Goal: Check status

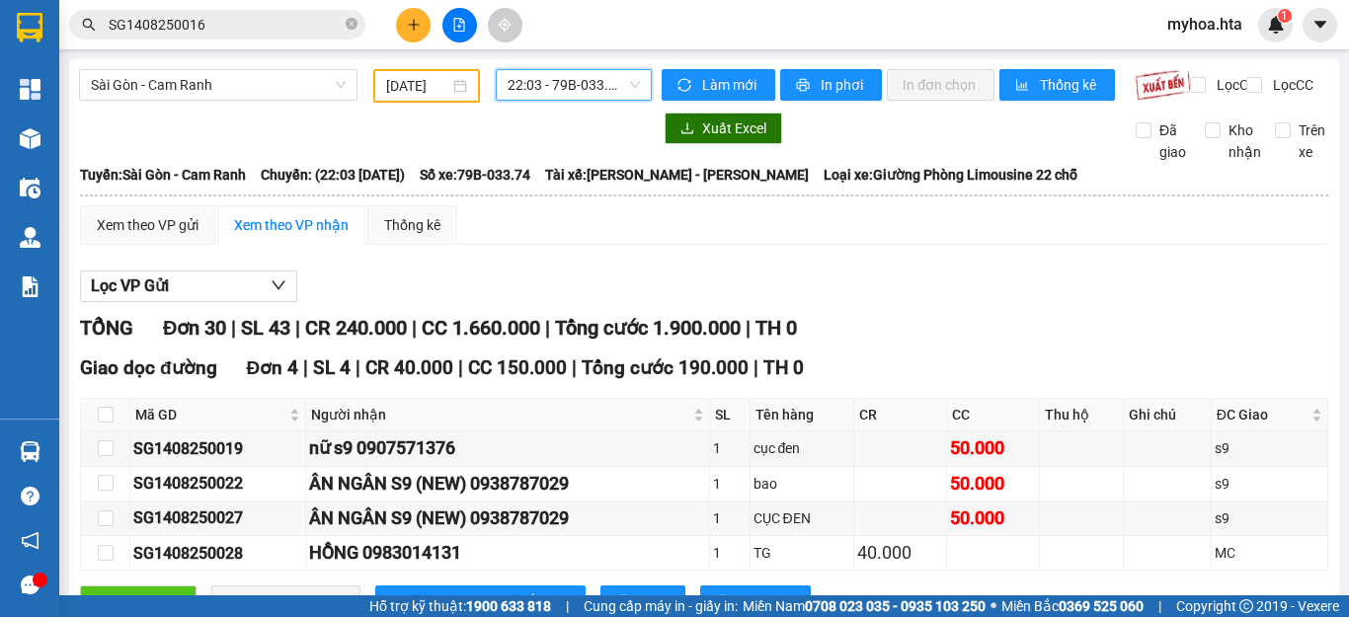
click at [585, 81] on span "22:03 - 79B-033.74" at bounding box center [574, 85] width 132 height 30
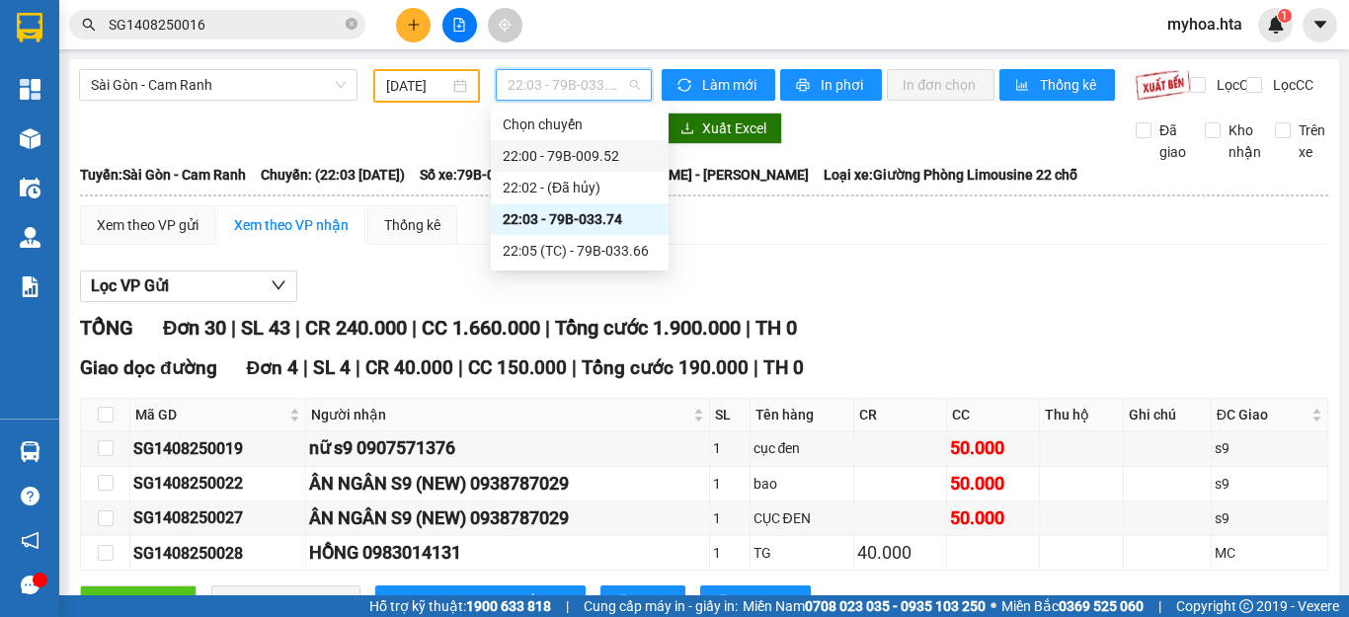
click at [646, 164] on div "22:00 - 79B-009.52" at bounding box center [580, 156] width 154 height 22
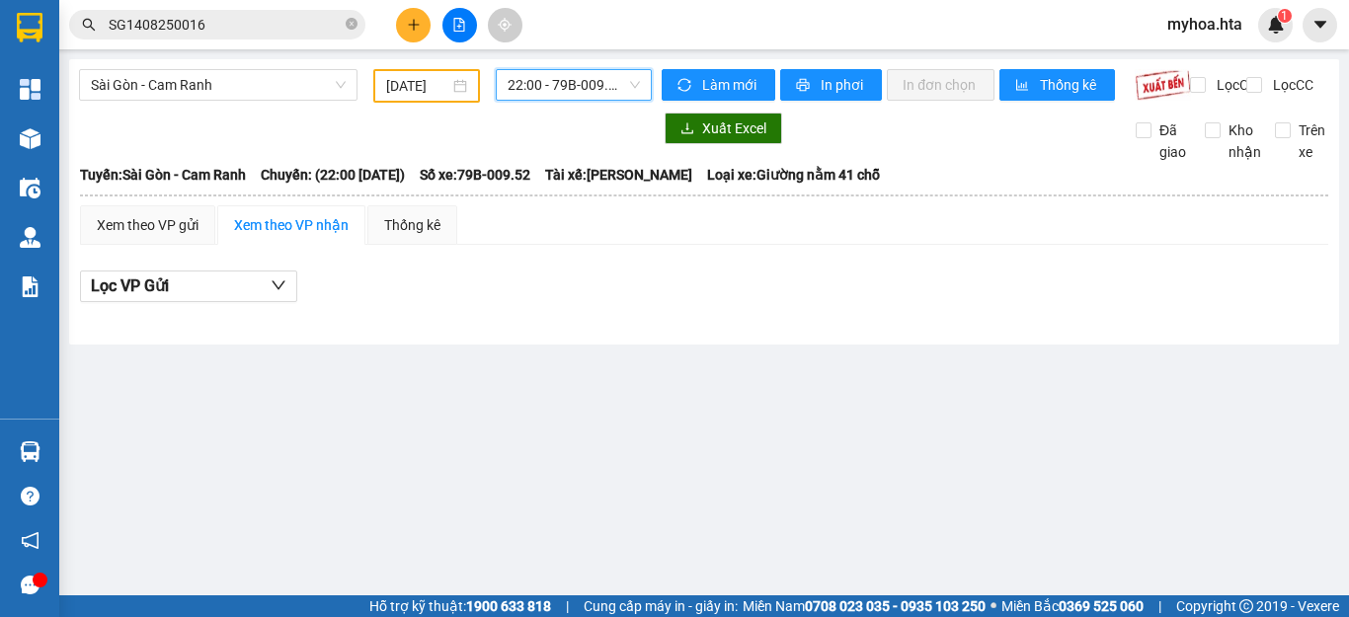
click at [613, 86] on span "22:00 - 79B-009.52" at bounding box center [574, 85] width 132 height 30
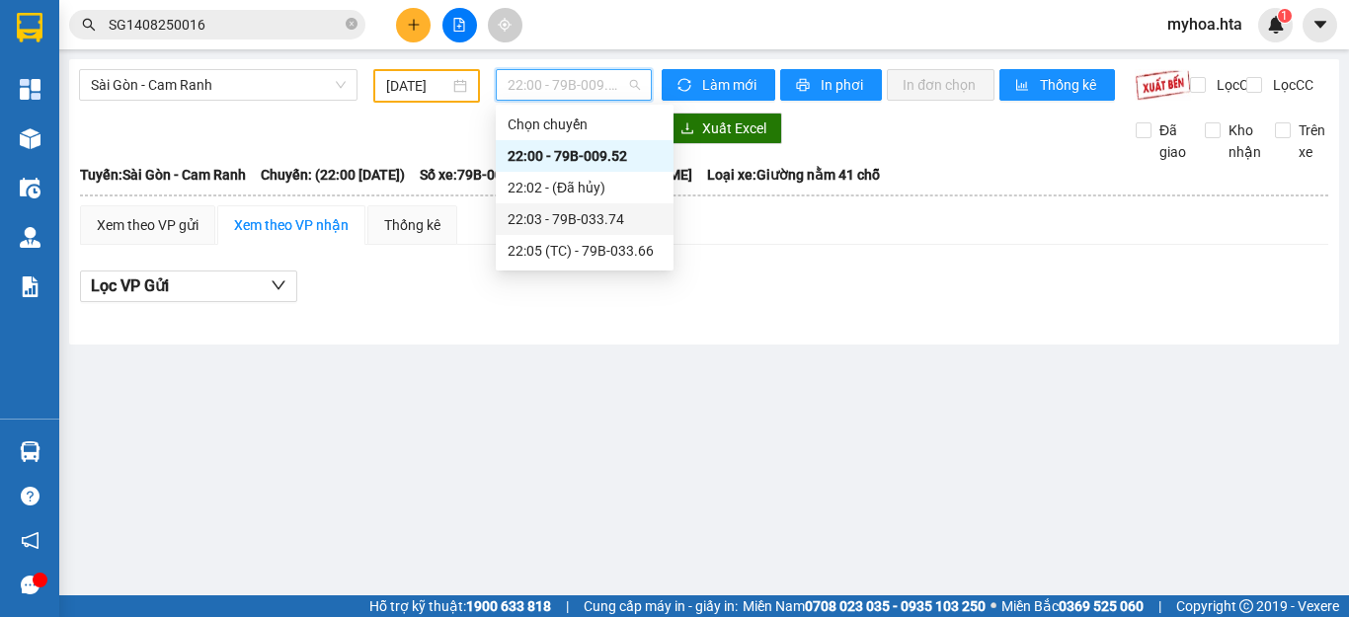
click at [608, 215] on div "22:03 - 79B-033.74" at bounding box center [585, 219] width 154 height 22
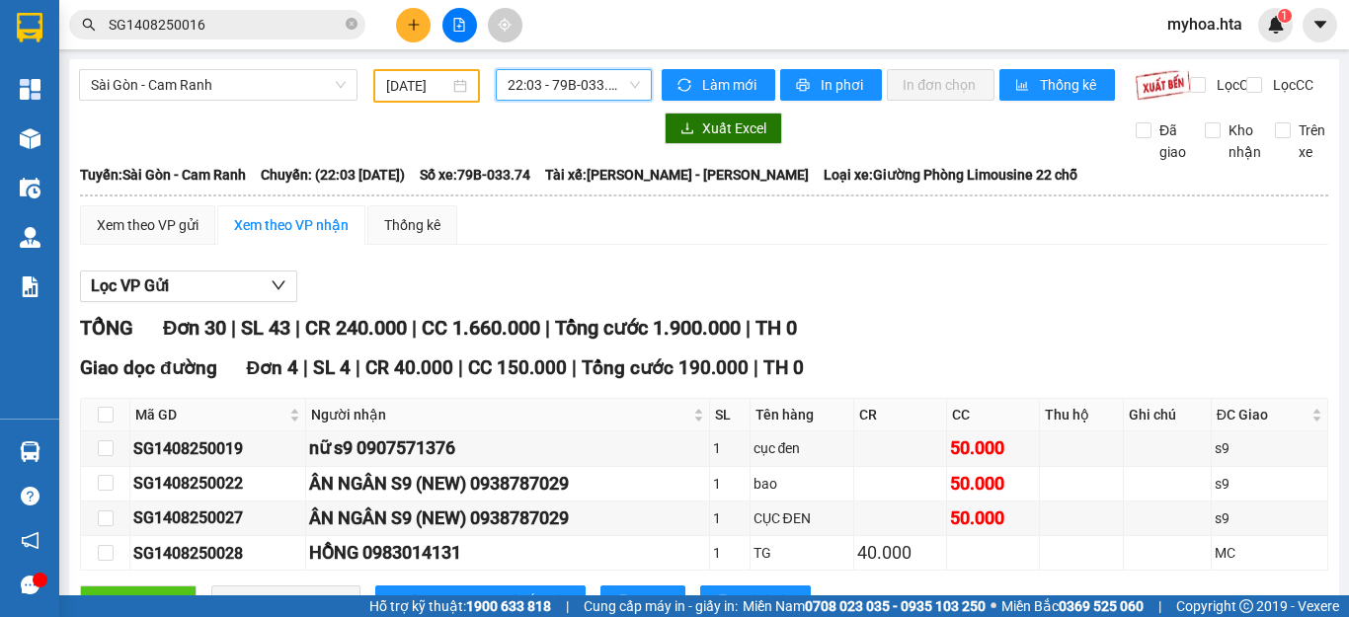
click at [612, 75] on span "22:03 - 79B-033.74" at bounding box center [574, 85] width 132 height 30
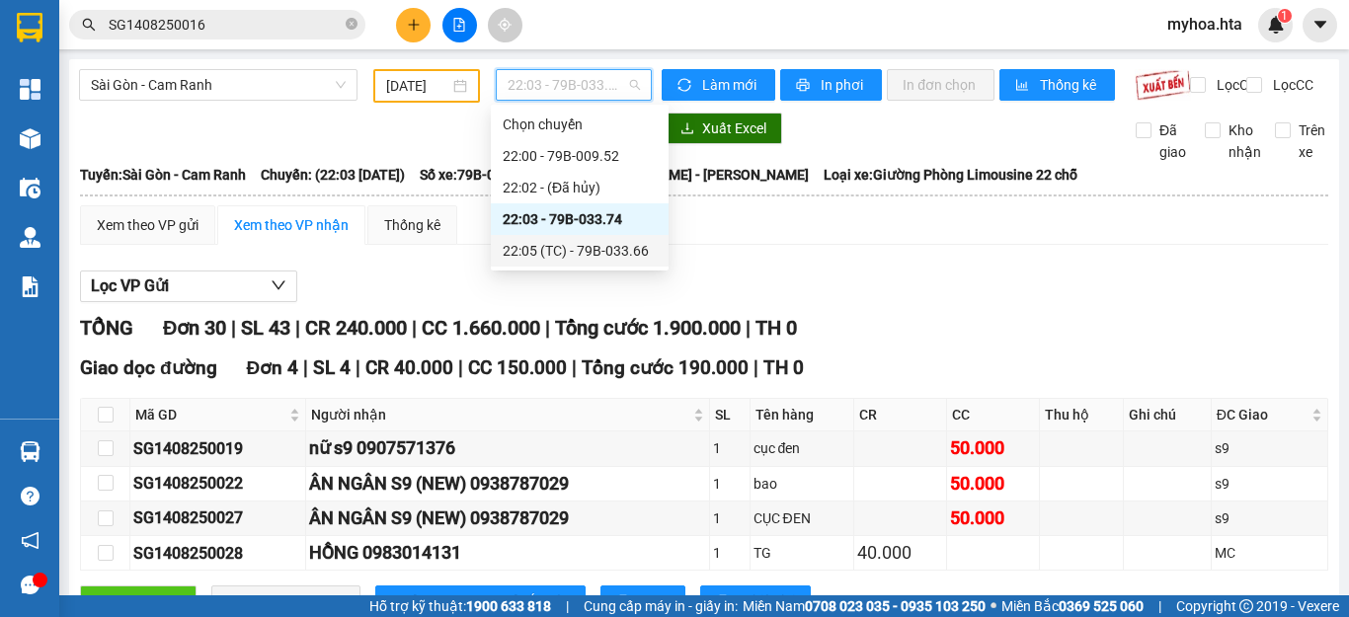
click at [618, 260] on div "22:05 (TC) - 79B-033.66" at bounding box center [580, 251] width 154 height 22
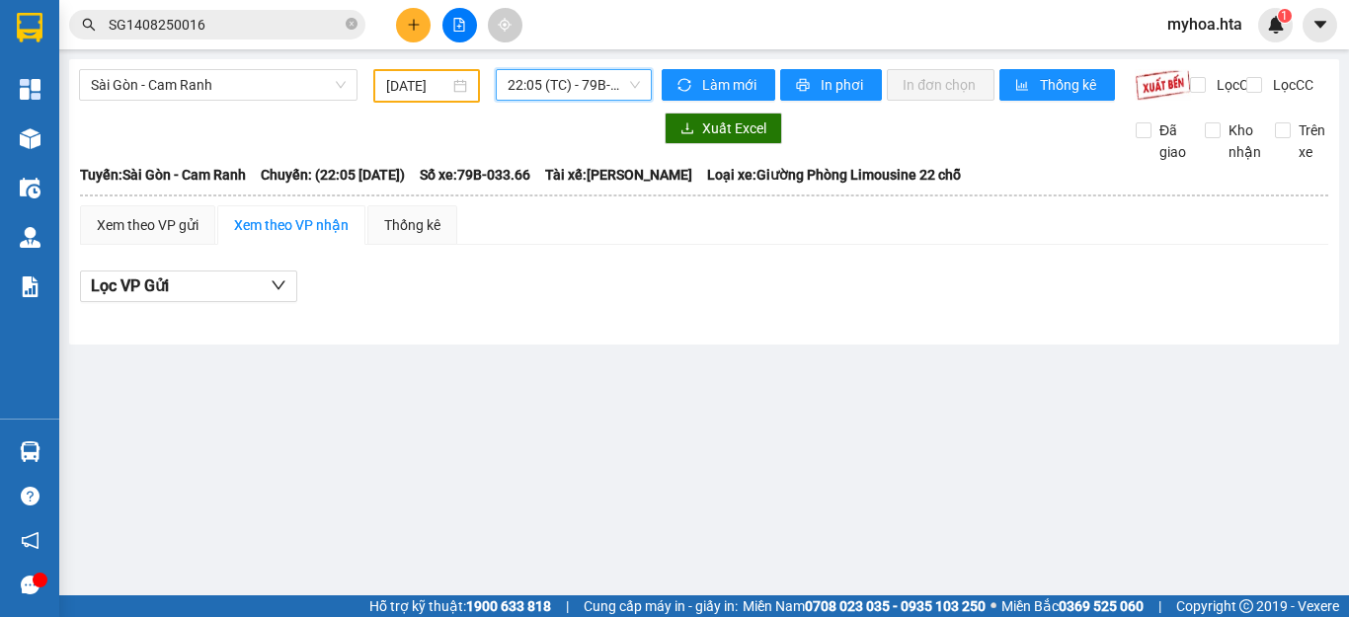
click at [574, 77] on span "22:05 (TC) - 79B-033.66" at bounding box center [574, 85] width 132 height 30
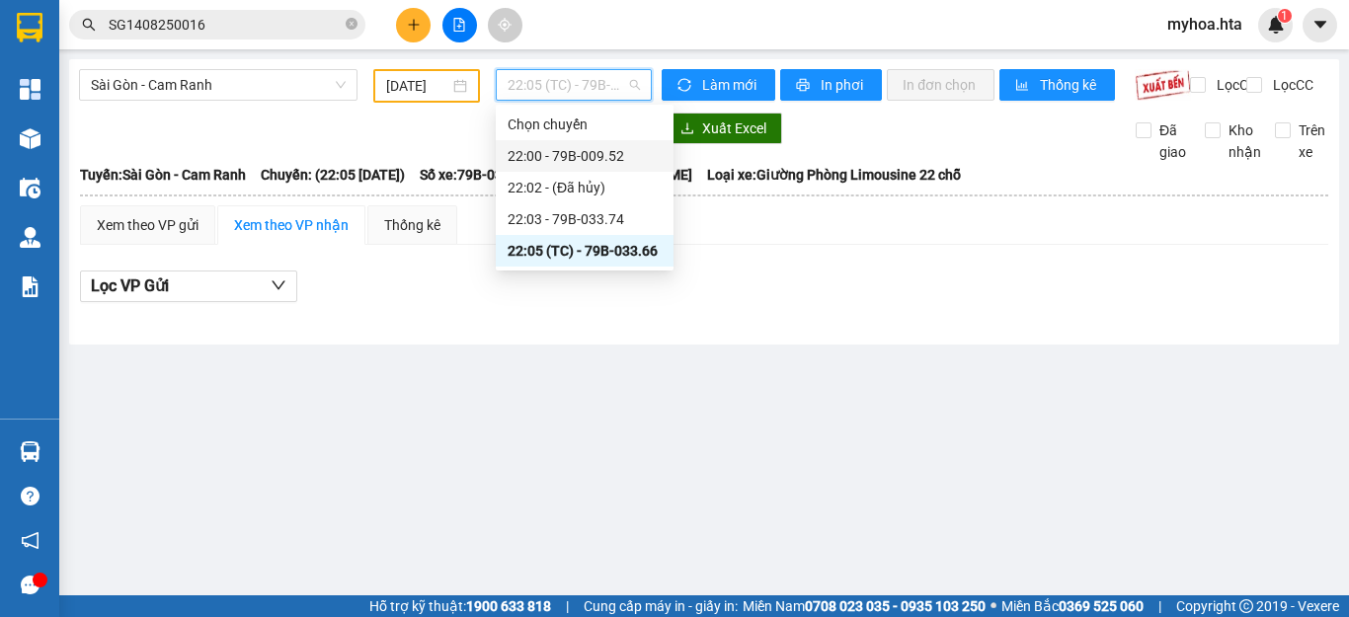
click at [584, 167] on div "22:00 - 79B-009.52" at bounding box center [585, 156] width 178 height 32
